Goal: Task Accomplishment & Management: Use online tool/utility

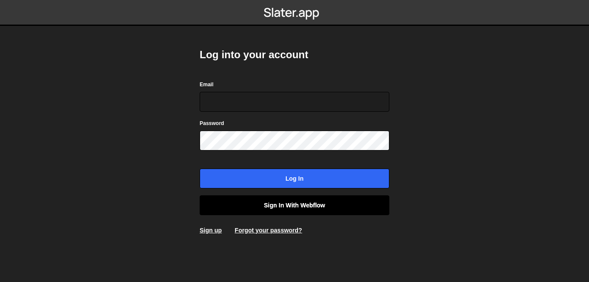
click at [284, 205] on link "Sign in with Webflow" at bounding box center [295, 205] width 190 height 20
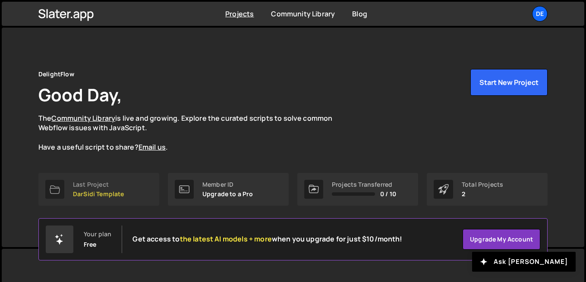
click at [104, 191] on p "DarSidi Template" at bounding box center [98, 194] width 51 height 7
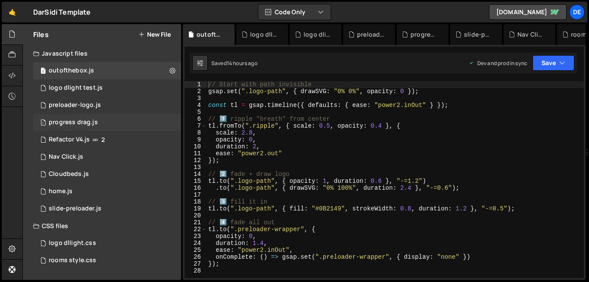
click at [111, 123] on div "1 progress drag.js 0" at bounding box center [107, 122] width 148 height 17
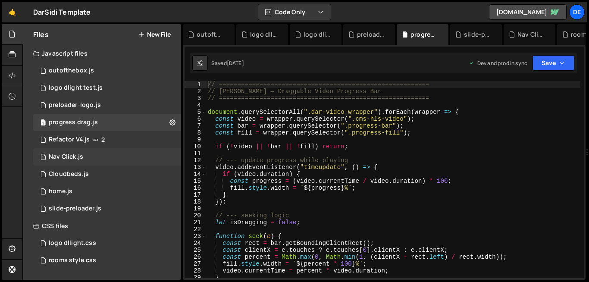
click at [90, 165] on div "1 Nav Click.js 0" at bounding box center [107, 156] width 148 height 17
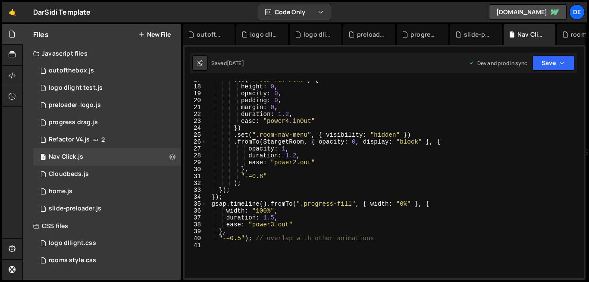
scroll to position [109, 0]
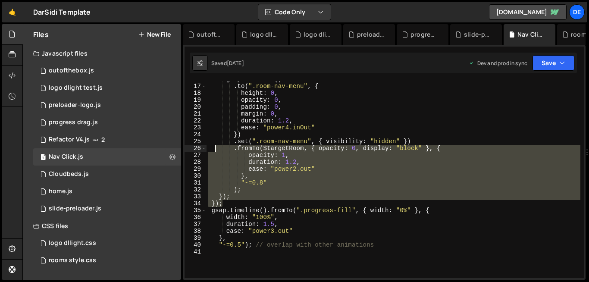
drag, startPoint x: 237, startPoint y: 204, endPoint x: 215, endPoint y: 153, distance: 56.0
click at [215, 153] on div "gsap . timeline ( ) . to ( ".room-nav-menu" , { height : 0 , opacity : 0 , padd…" at bounding box center [393, 181] width 374 height 211
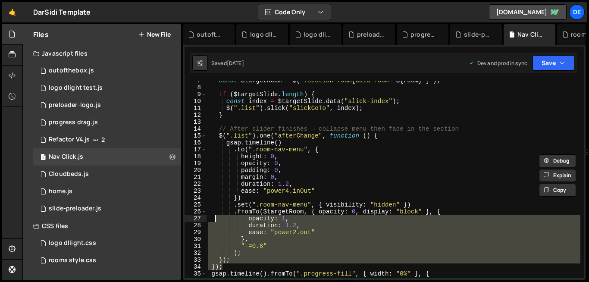
scroll to position [48, 0]
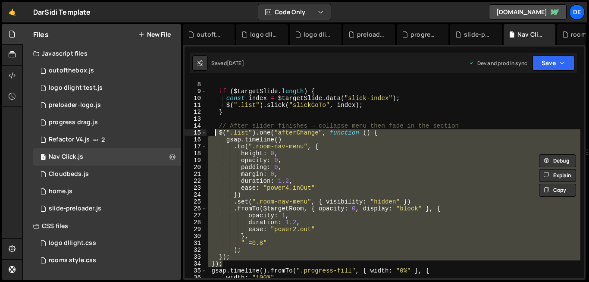
click at [216, 133] on div "const $targetRoom = $ ( ` .section-room[data-room=" ${ room } "] ` ) ; if ( $ta…" at bounding box center [393, 179] width 374 height 211
click at [223, 229] on div "const $targetRoom = $ ( ` .section-room[data-room=" ${ room } "] ` ) ; if ( $ta…" at bounding box center [393, 179] width 374 height 197
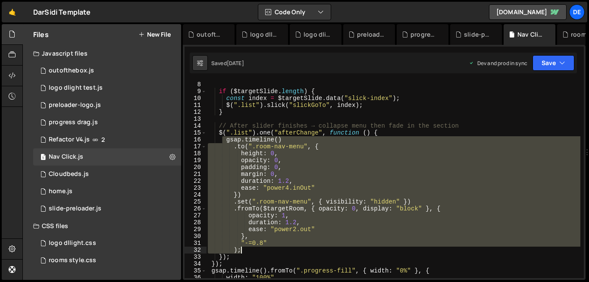
drag, startPoint x: 224, startPoint y: 141, endPoint x: 269, endPoint y: 250, distance: 117.4
click at [269, 250] on div "const $targetRoom = $ ( ` .section-room[data-room=" ${ room } "] ` ) ; if ( $ta…" at bounding box center [393, 179] width 374 height 211
click at [205, 147] on span at bounding box center [203, 146] width 5 height 7
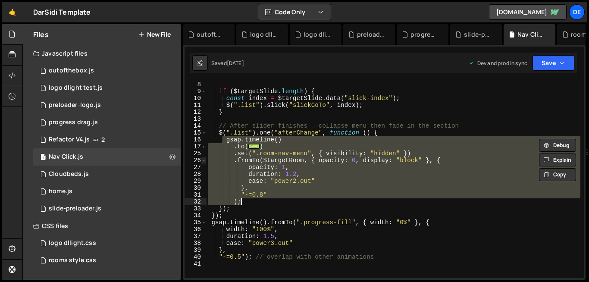
click at [204, 162] on span at bounding box center [203, 160] width 5 height 7
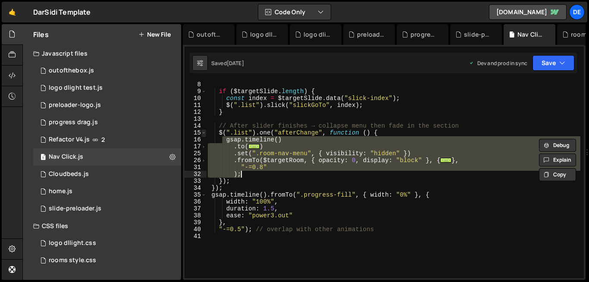
click at [204, 133] on span at bounding box center [203, 132] width 5 height 7
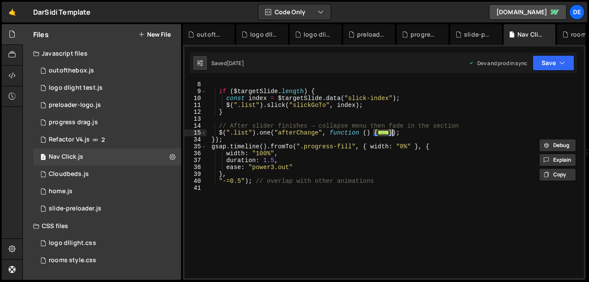
drag, startPoint x: 375, startPoint y: 135, endPoint x: 391, endPoint y: 135, distance: 16.4
click at [391, 135] on div "const $targetRoom = $ ( ` .section-room[data-room=" ${ room } "] ` ) ; if ( $ta…" at bounding box center [393, 179] width 374 height 211
click at [203, 133] on span at bounding box center [203, 132] width 5 height 7
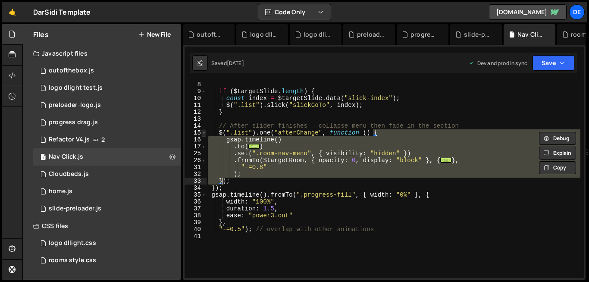
click at [203, 133] on span at bounding box center [203, 132] width 5 height 7
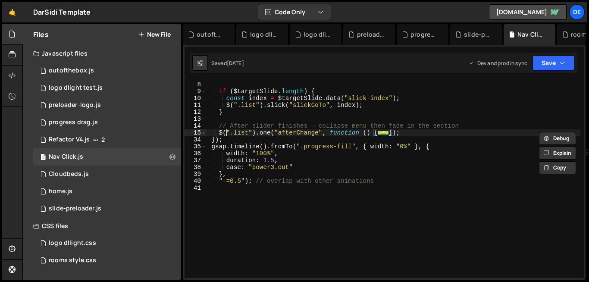
click at [228, 131] on div "const $targetRoom = $ ( ` .section-room[data-room=" ${ room } "] ` ) ; if ( $ta…" at bounding box center [393, 179] width 374 height 211
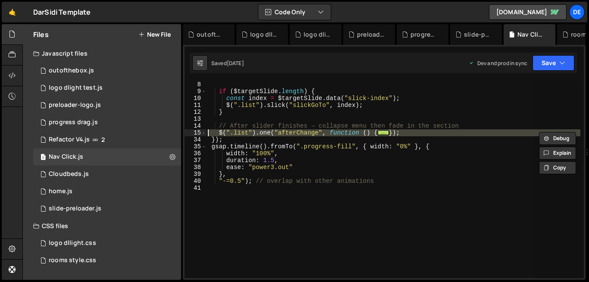
click at [228, 131] on div "const $targetRoom = $ ( ` .section-room[data-room=" ${ room } "] ` ) ; if ( $ta…" at bounding box center [393, 179] width 374 height 197
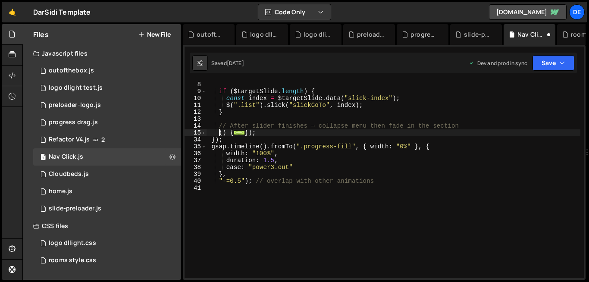
type textarea "{"
type textarea ";"
paste textarea "});"
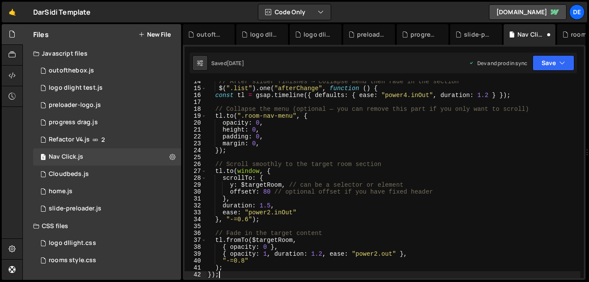
scroll to position [93, 0]
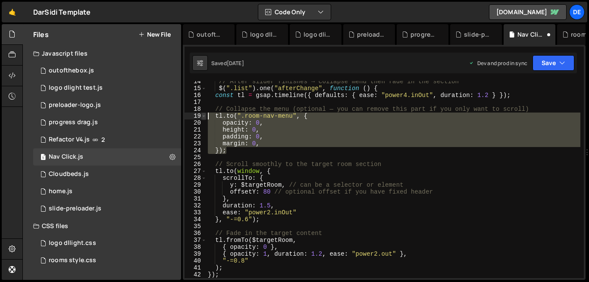
drag, startPoint x: 245, startPoint y: 153, endPoint x: 202, endPoint y: 116, distance: 56.6
click at [202, 116] on div "}); 14 15 16 17 18 19 20 21 22 23 24 25 26 27 28 29 30 31 32 33 34 35 36 37 38 …" at bounding box center [384, 179] width 399 height 197
type textarea "[DOMAIN_NAME](".room-nav-menu", { opacity: 0,"
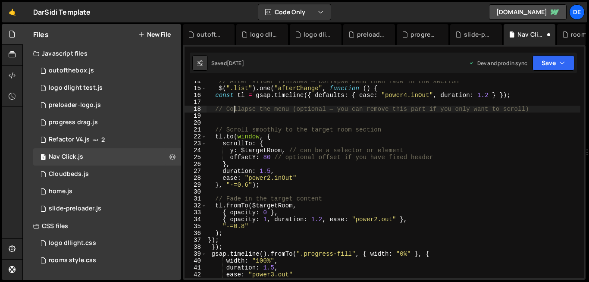
click at [232, 109] on div "// After slider finishes → collapse menu then fade in the section $ ( ".list" )…" at bounding box center [393, 183] width 374 height 211
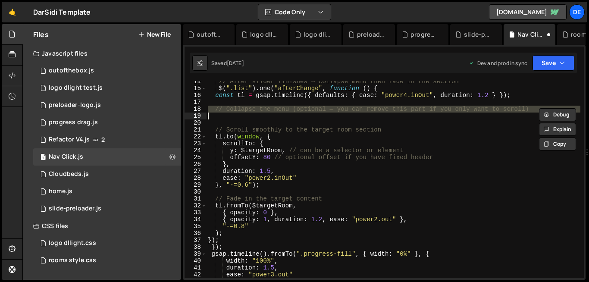
click at [232, 109] on div "// After slider finishes → collapse menu then fade in the section $ ( ".list" )…" at bounding box center [393, 183] width 374 height 211
type textarea "// Collapse the menu (optional — you can remove this part if you only want to s…"
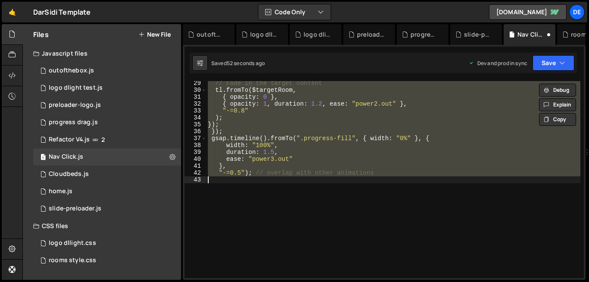
scroll to position [26, 0]
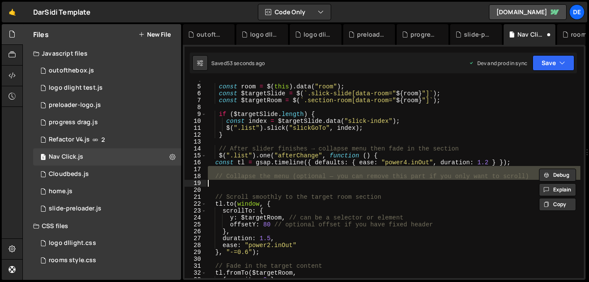
type textarea "margin: 0, });"
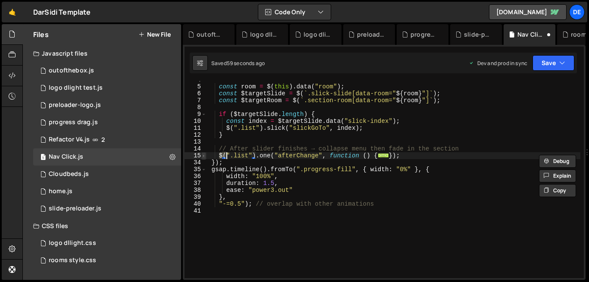
click at [205, 159] on span at bounding box center [203, 155] width 5 height 7
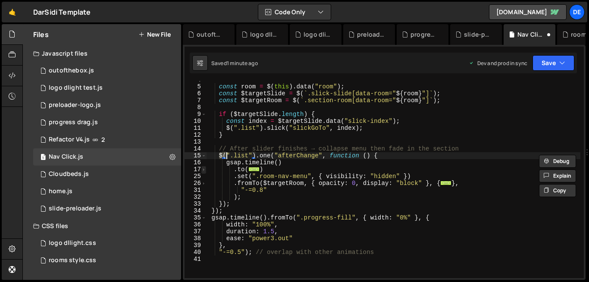
click at [205, 172] on span at bounding box center [203, 169] width 5 height 7
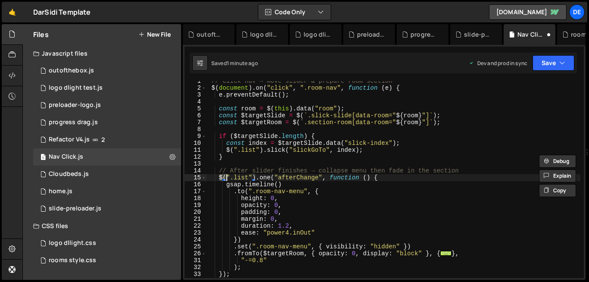
scroll to position [0, 0]
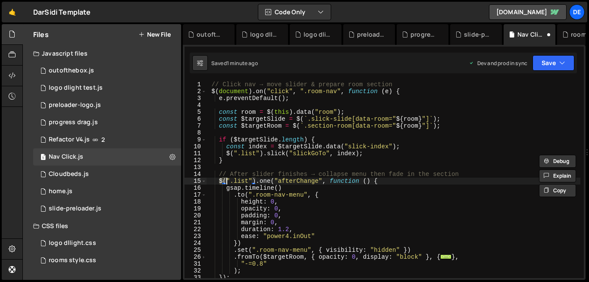
drag, startPoint x: 206, startPoint y: 92, endPoint x: 209, endPoint y: 83, distance: 9.5
click at [209, 83] on div "$(".list").one("afterChange", function () { 1 2 3 4 5 6 7 8 9 10 11 12 13 14 15…" at bounding box center [384, 179] width 399 height 197
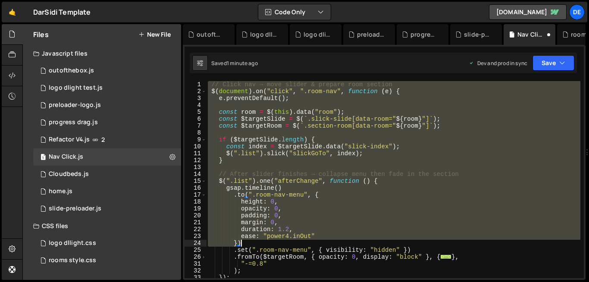
drag, startPoint x: 209, startPoint y: 83, endPoint x: 295, endPoint y: 241, distance: 179.3
click at [295, 241] on div "// Click nav → move slider & prepare room section $ ( document ) . on ( "click"…" at bounding box center [393, 186] width 374 height 211
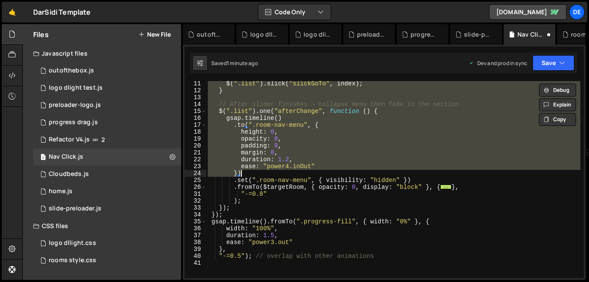
scroll to position [69, 0]
click at [232, 215] on div "$ ( ".list" ) . slick ( "slickGoTo" , index ) ; } // After slider finishes → co…" at bounding box center [393, 186] width 374 height 211
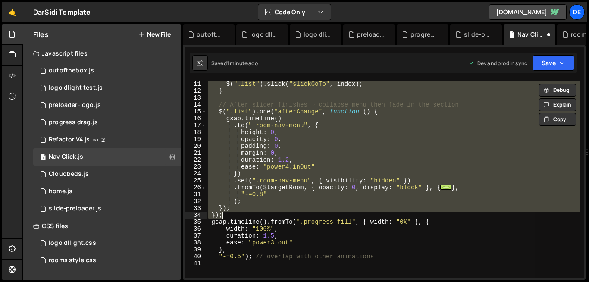
click at [317, 141] on div "$ ( ".list" ) . slick ( "slickGoTo" , index ) ; } // After slider finishes → co…" at bounding box center [393, 186] width 374 height 211
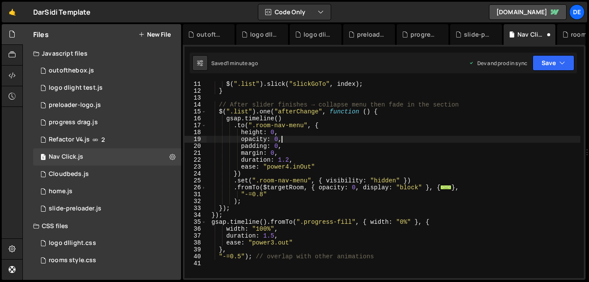
type textarea ""-=0.5"); // overlap with other animations"
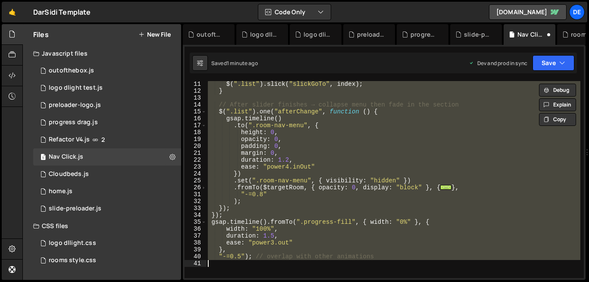
paste textarea
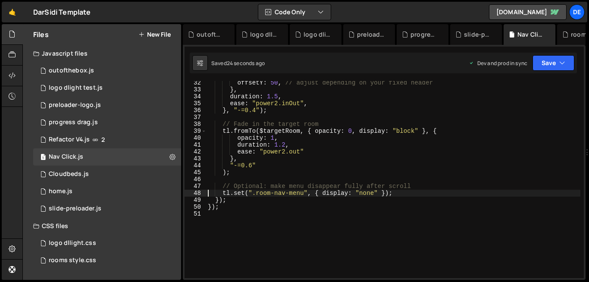
scroll to position [217, 0]
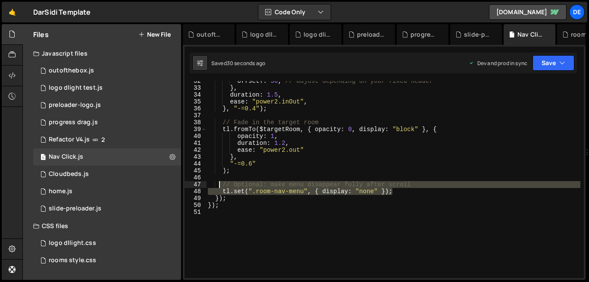
drag, startPoint x: 415, startPoint y: 189, endPoint x: 219, endPoint y: 187, distance: 196.2
click at [219, 187] on div "offsetY : 50 , // adjust depending on your fixed header } , duration : 1.5 , ea…" at bounding box center [393, 183] width 374 height 211
type textarea "// Optional: make menu disappear fully after scroll tl.set(".room-nav-menu", { …"
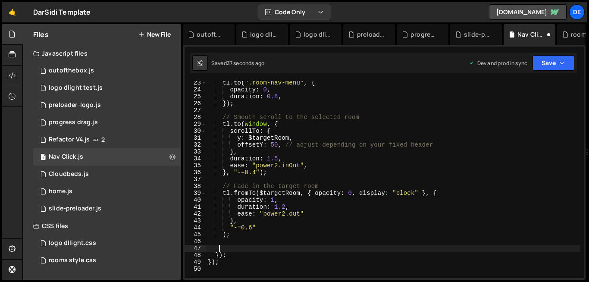
scroll to position [146, 0]
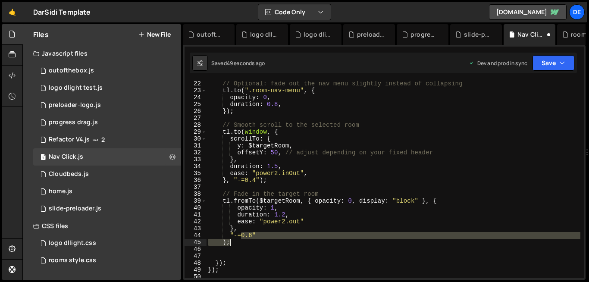
drag, startPoint x: 242, startPoint y: 236, endPoint x: 252, endPoint y: 239, distance: 10.8
click at [252, 239] on div "// Optional: fade out the nav menu slightly instead of collapsing tl . to ( ".r…" at bounding box center [393, 185] width 374 height 211
click at [252, 239] on div "// Optional: fade out the nav menu slightly instead of collapsing tl . to ( ".r…" at bounding box center [393, 179] width 374 height 197
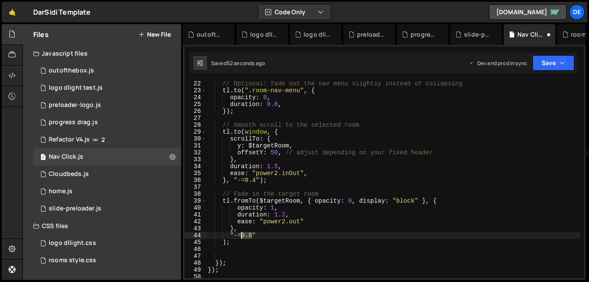
drag, startPoint x: 253, startPoint y: 235, endPoint x: 240, endPoint y: 237, distance: 12.6
click at [240, 237] on div "// Optional: fade out the nav menu slightly instead of collapsing tl . to ( ".r…" at bounding box center [393, 185] width 374 height 211
click at [333, 271] on div "// Optional: fade out the nav menu slightly instead of collapsing tl . to ( ".r…" at bounding box center [393, 185] width 374 height 211
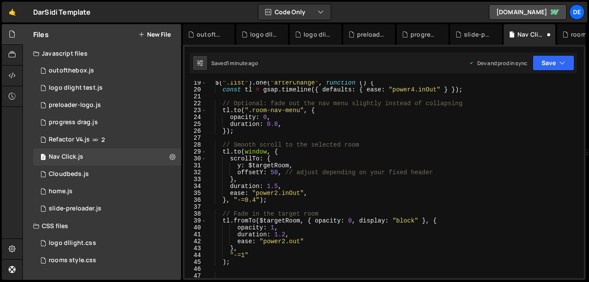
scroll to position [126, 0]
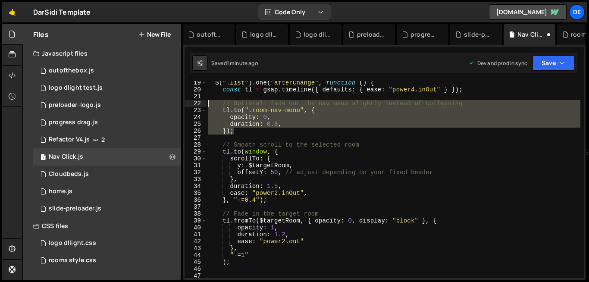
drag, startPoint x: 244, startPoint y: 135, endPoint x: 202, endPoint y: 105, distance: 51.1
click at [202, 105] on div "}); 19 20 21 22 23 24 25 26 27 28 29 30 31 32 33 34 35 36 37 38 39 40 41 42 43 …" at bounding box center [384, 179] width 399 height 197
type textarea "// Optional: fade out the nav menu slightly instead of collapsing [DOMAIN_NAME]…"
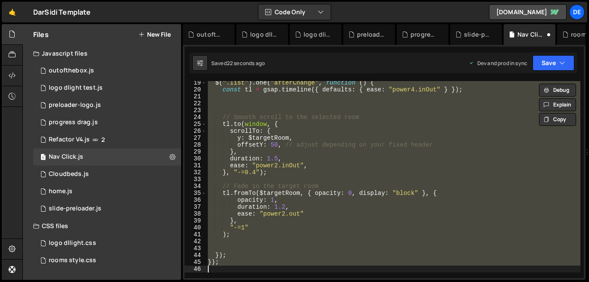
type textarea "duration: 0.8, });"
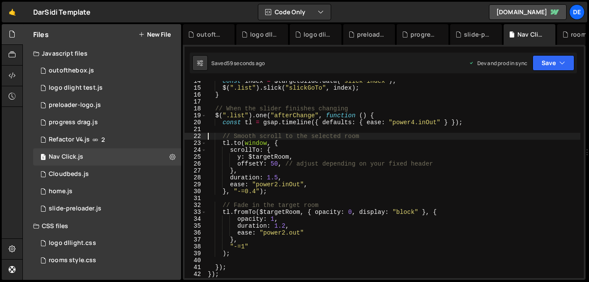
scroll to position [93, 0]
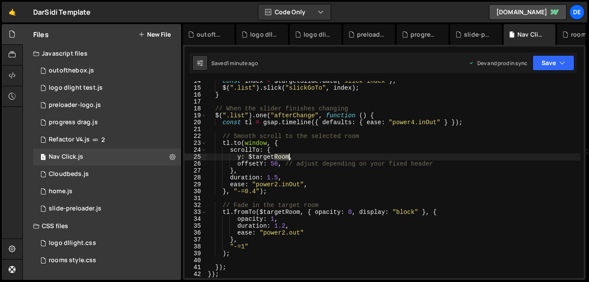
drag, startPoint x: 274, startPoint y: 157, endPoint x: 289, endPoint y: 159, distance: 14.8
click at [289, 159] on div "const index = $targetSlide . data ( "slick-index" ) ; $ ( ".list" ) . slick ( "…" at bounding box center [393, 183] width 374 height 211
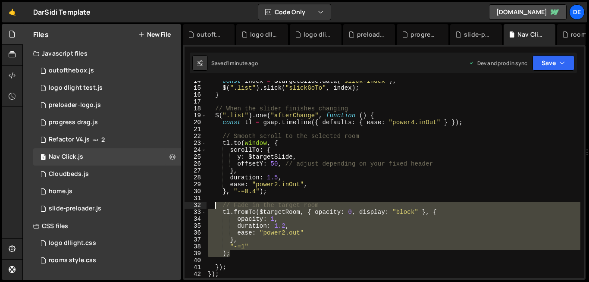
drag, startPoint x: 238, startPoint y: 257, endPoint x: 214, endPoint y: 209, distance: 53.6
click at [214, 209] on div "const index = $targetSlide . data ( "slick-index" ) ; $ ( ".list" ) . slick ( "…" at bounding box center [393, 183] width 374 height 211
type textarea "// Fade in the target room tl.fromTo($targetRoom, { opacity: 0, display: "block…"
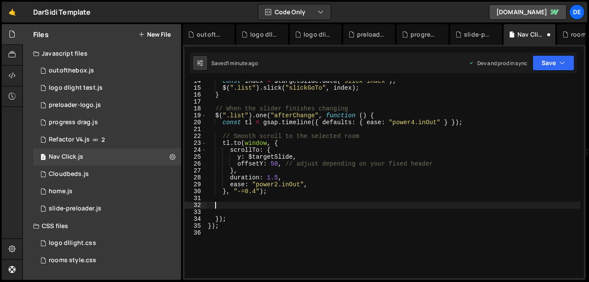
click at [214, 209] on div "const index = $targetSlide . data ( "slick-index" ) ; $ ( ".list" ) . slick ( "…" at bounding box center [393, 183] width 374 height 211
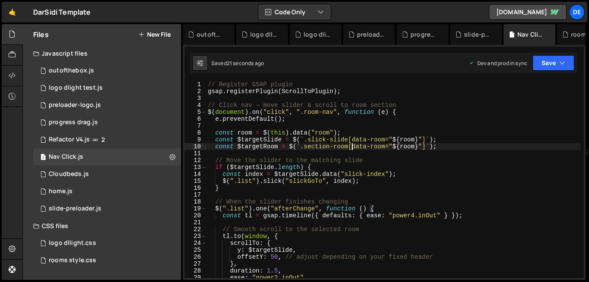
click at [352, 147] on div "// Register GSAP plugin gsap . registerPlugin ( ScrollToPlugin ) ; // Click nav…" at bounding box center [393, 186] width 374 height 211
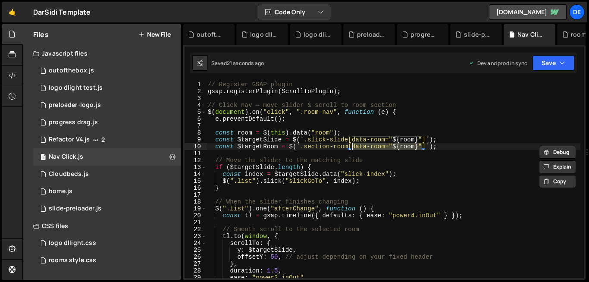
click at [352, 147] on div "// Register GSAP plugin gsap . registerPlugin ( ScrollToPlugin ) ; // Click nav…" at bounding box center [393, 186] width 374 height 211
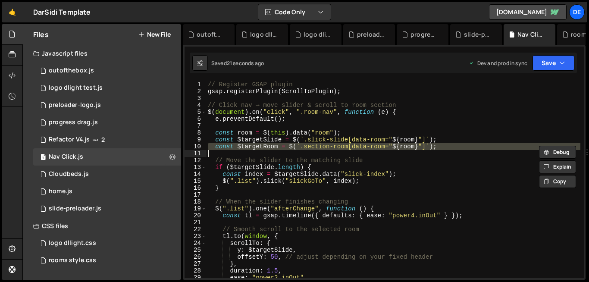
click at [352, 147] on div "// Register GSAP plugin gsap . registerPlugin ( ScrollToPlugin ) ; // Click nav…" at bounding box center [393, 186] width 374 height 211
type textarea "const $targetRoom = $(`.section-room[data-room="${room}"]`);"
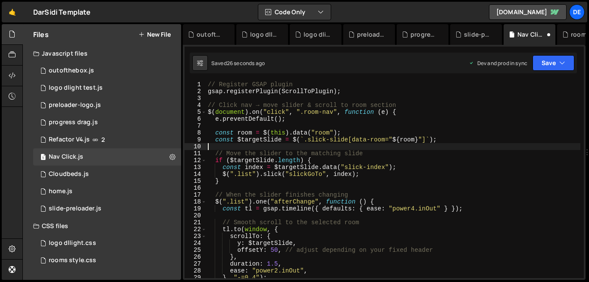
type textarea "const $targetSlide = $(`.slick-slide[data-room="${room}"]`);"
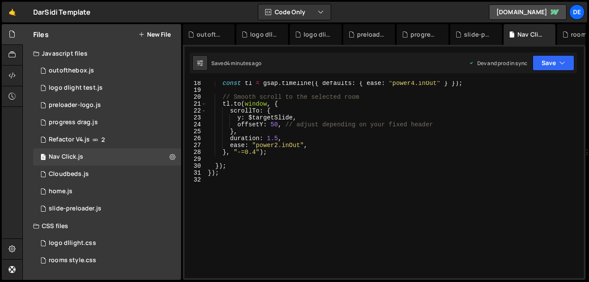
scroll to position [119, 0]
